Goal: Task Accomplishment & Management: Manage account settings

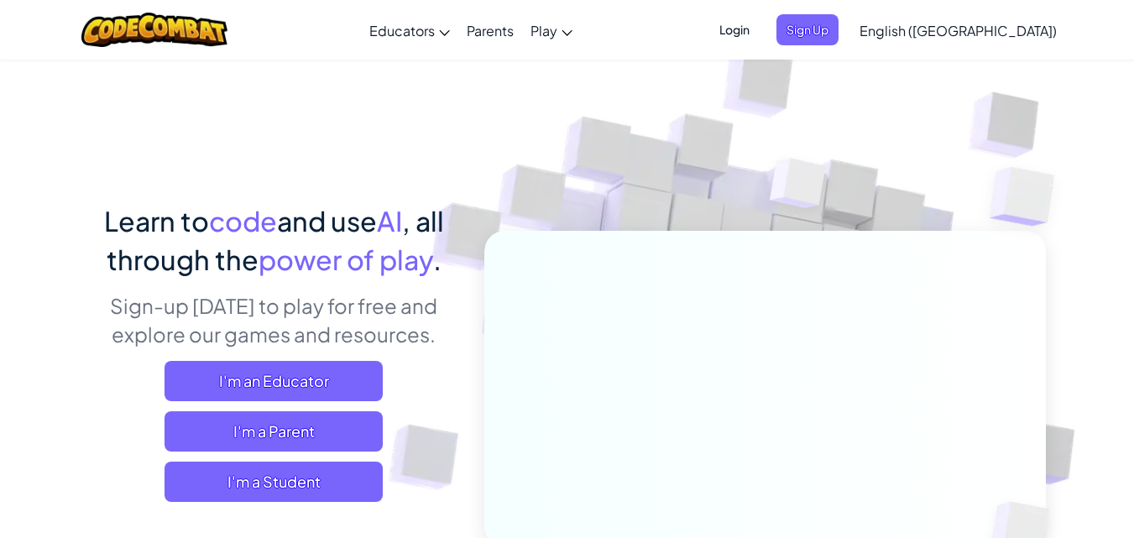
click at [760, 18] on span "Login" at bounding box center [734, 29] width 50 height 31
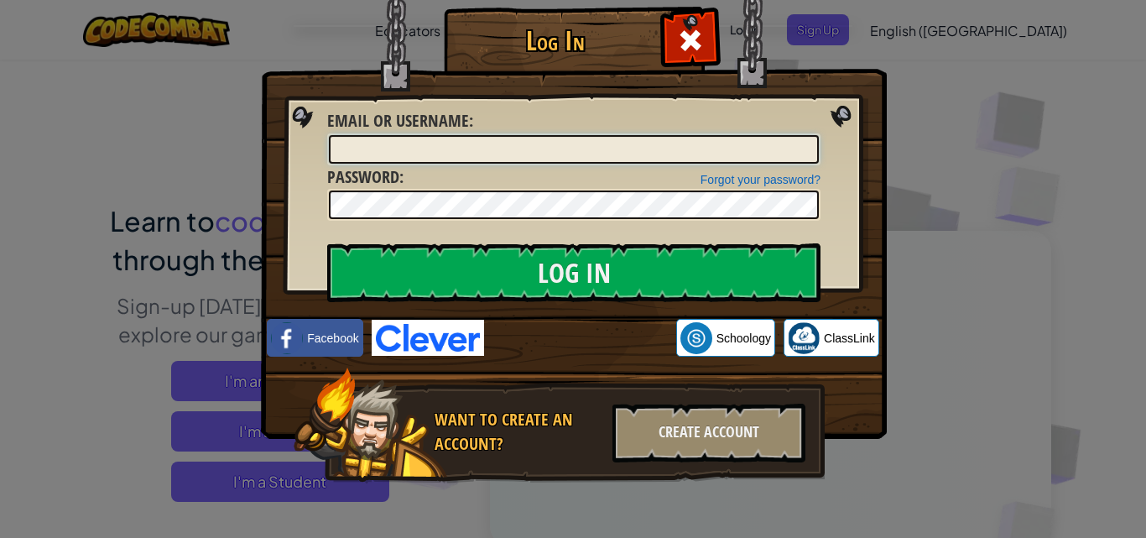
click at [654, 153] on input "Email or Username :" at bounding box center [574, 149] width 490 height 29
type input "Q"
type input "O"
type input "QSSLEENI"
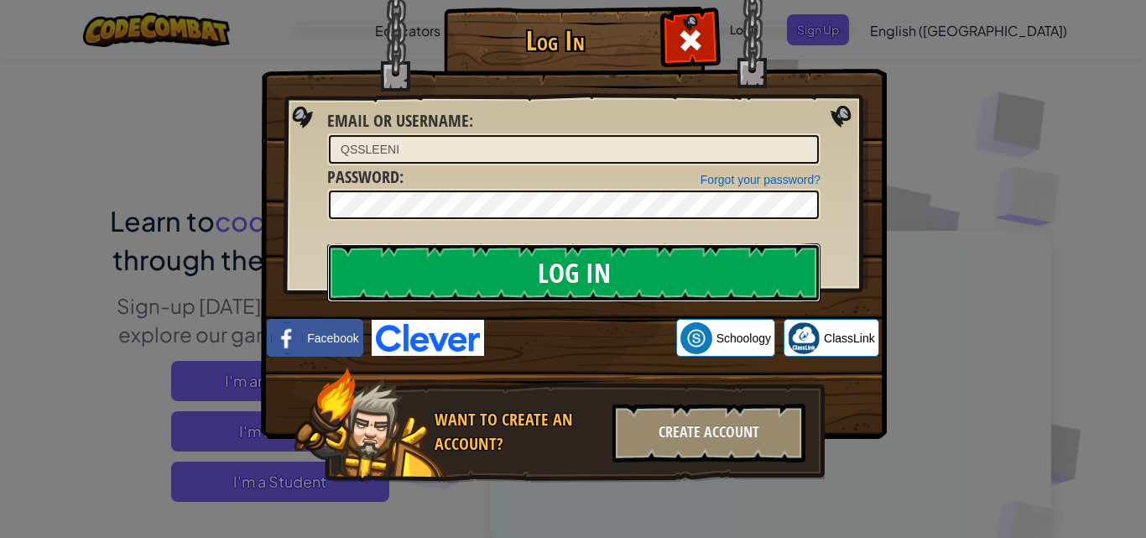
click at [616, 273] on input "Log In" at bounding box center [573, 272] width 493 height 59
